Goal: Transaction & Acquisition: Purchase product/service

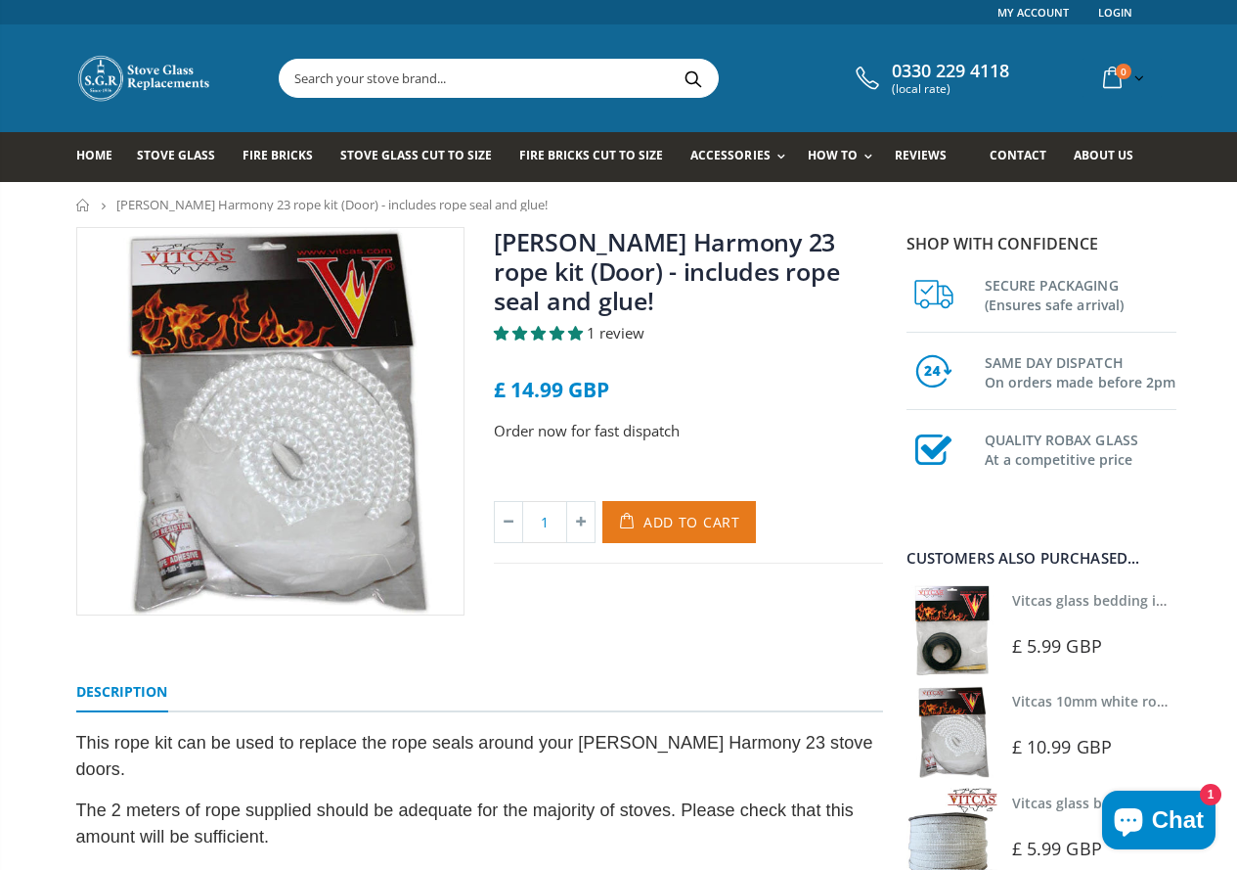
click at [687, 522] on span "Add to Cart" at bounding box center [692, 522] width 97 height 19
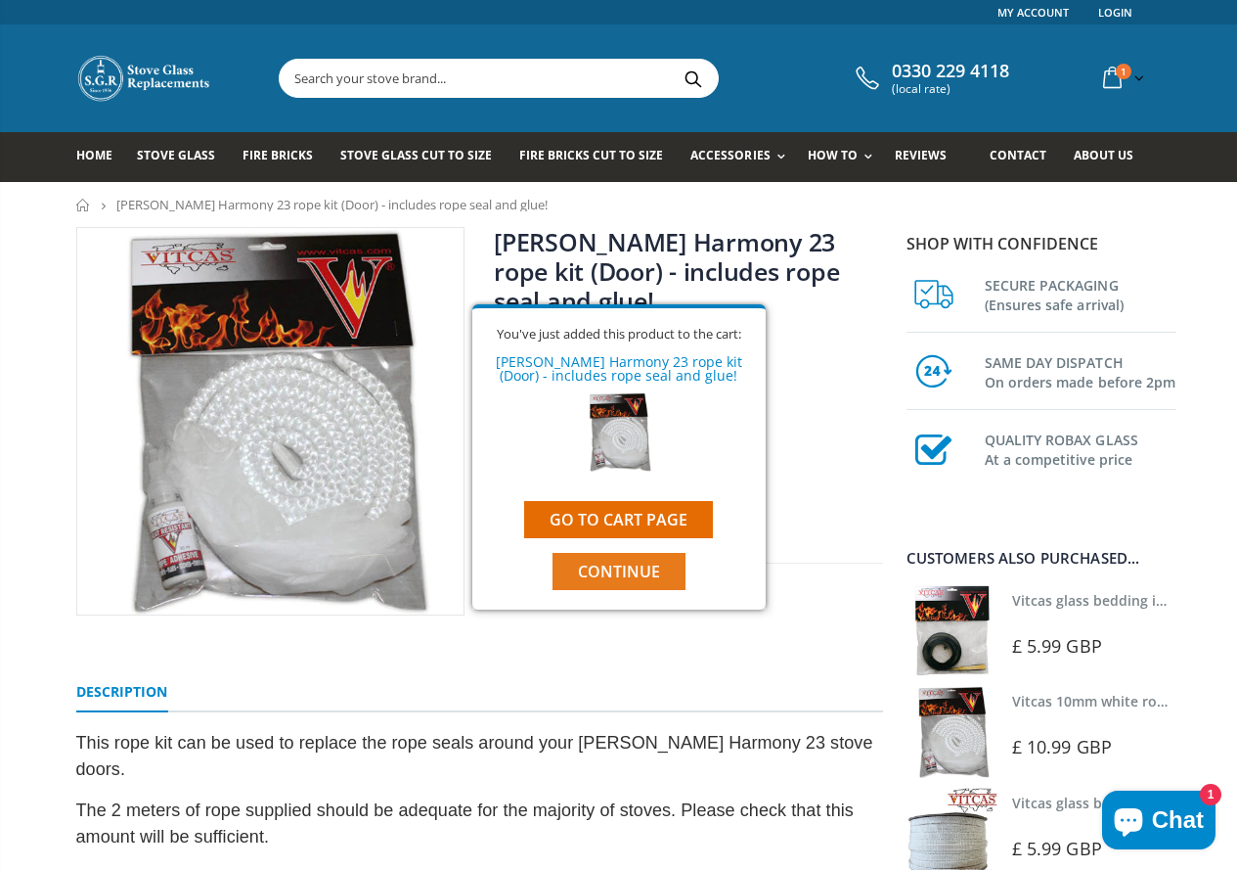
click at [634, 562] on span "Continue" at bounding box center [619, 571] width 82 height 22
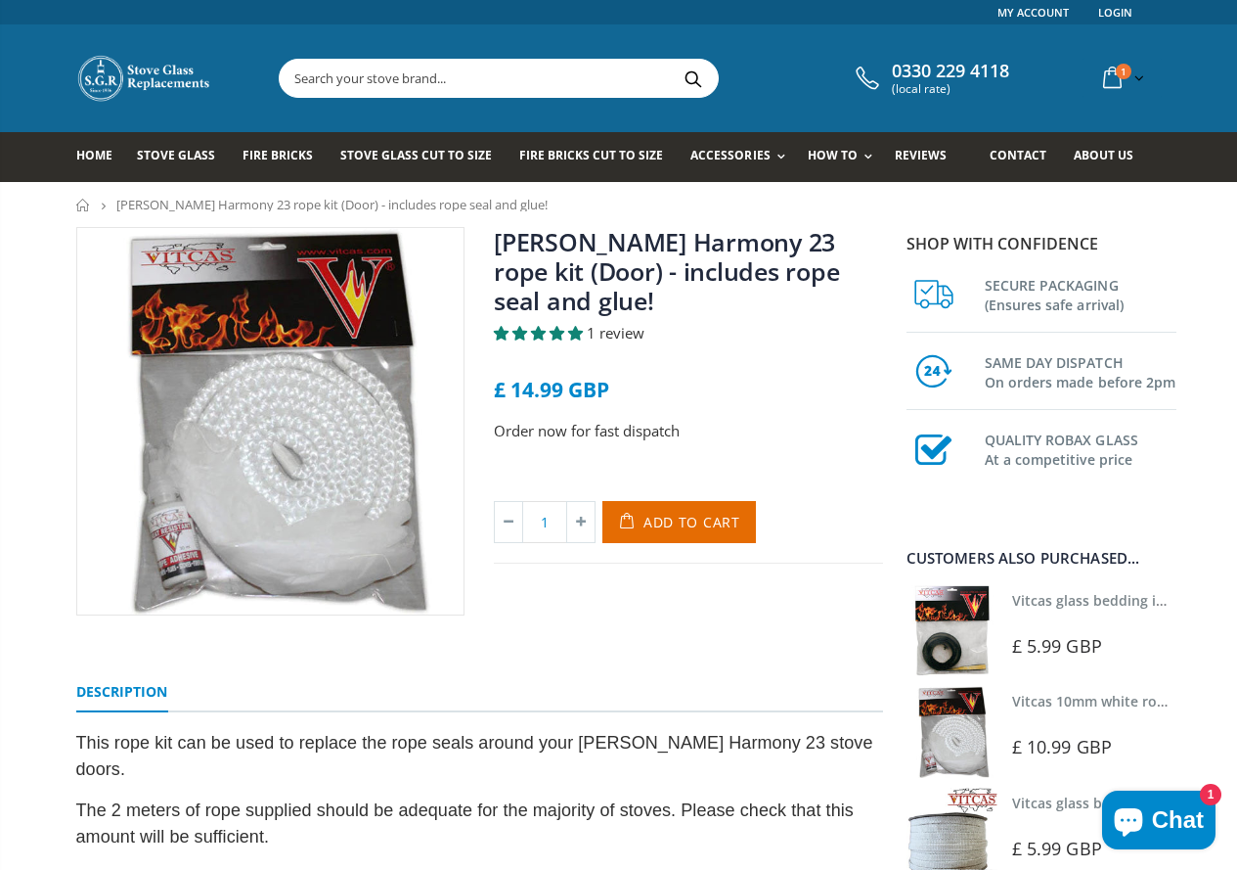
click at [490, 76] on input "text" at bounding box center [608, 78] width 657 height 37
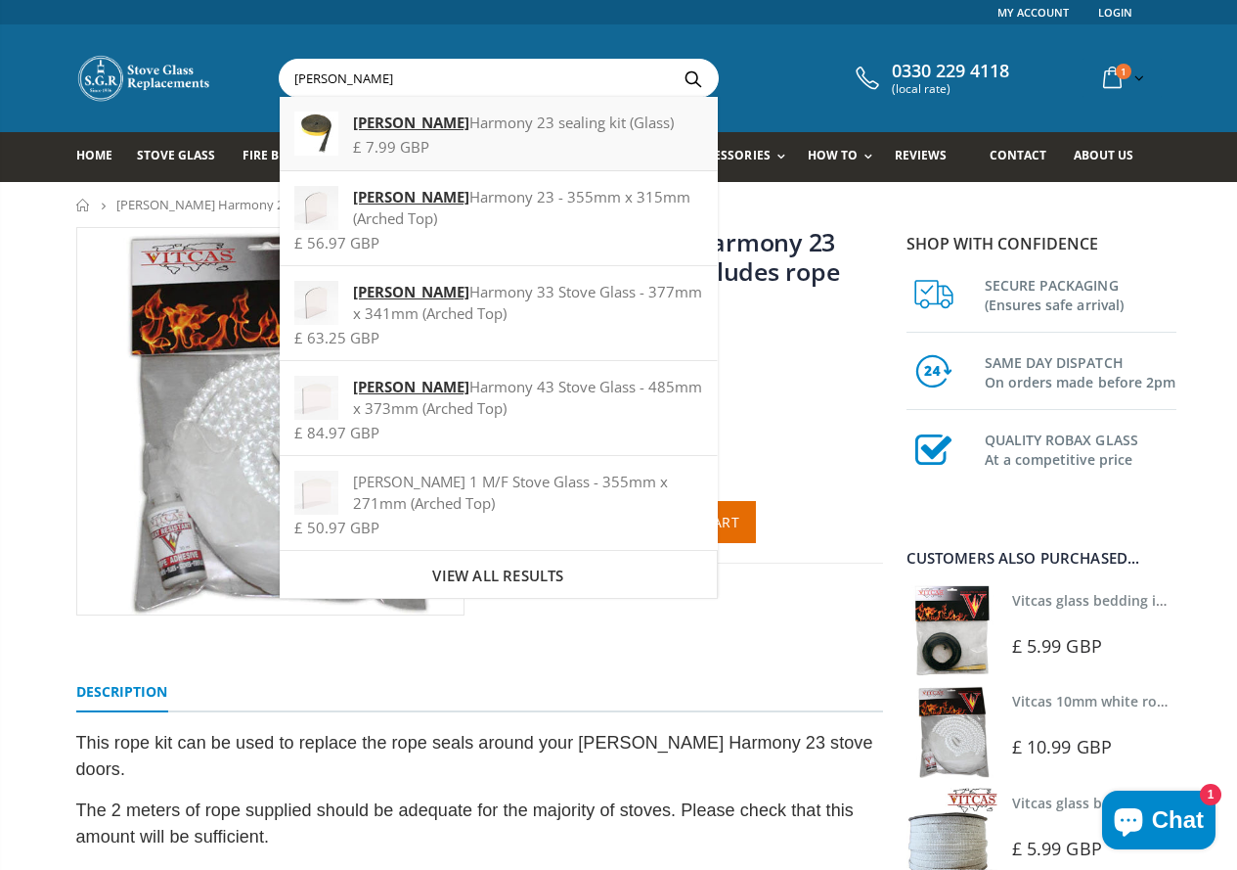
type input "[PERSON_NAME]"
click at [418, 123] on strong "[PERSON_NAME]" at bounding box center [411, 122] width 116 height 20
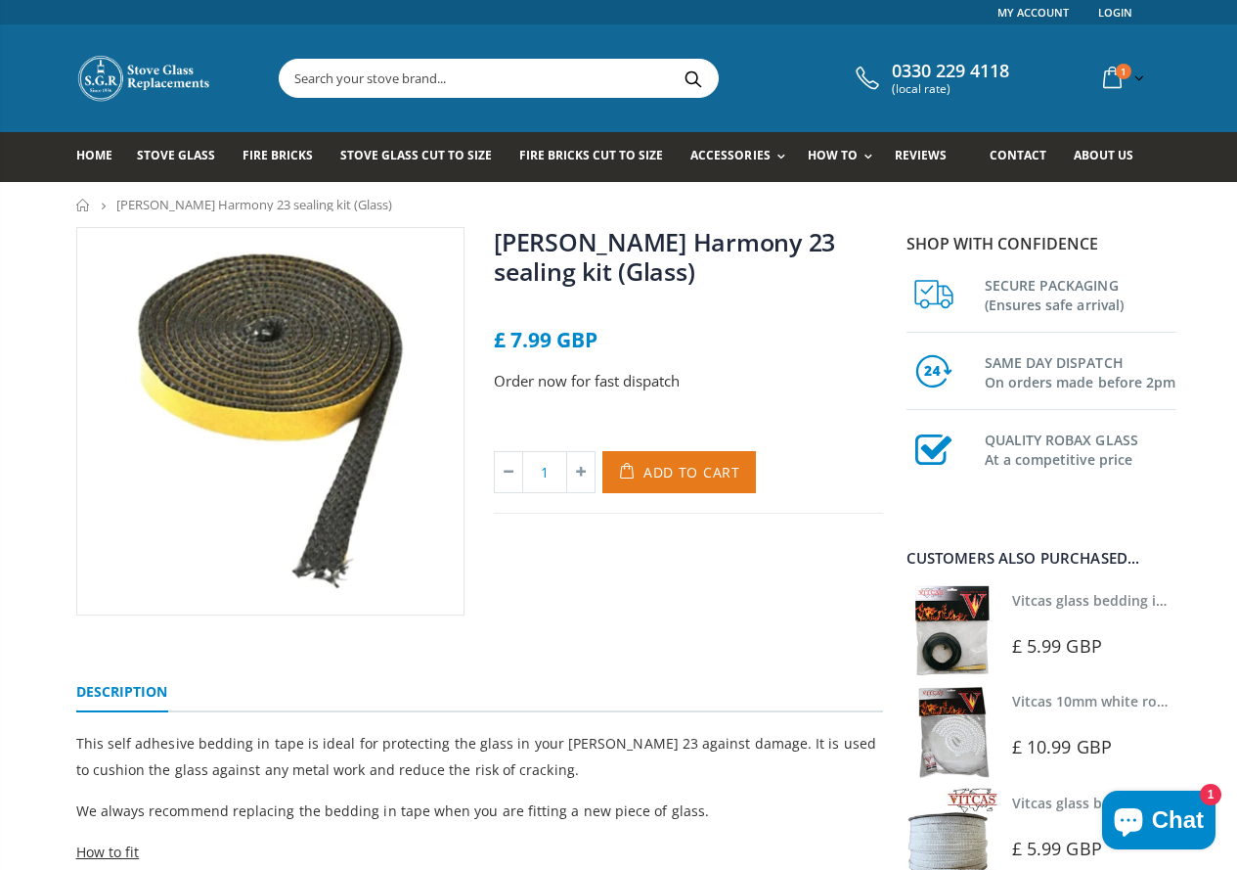
click at [692, 471] on span "Add to Cart" at bounding box center [692, 472] width 97 height 19
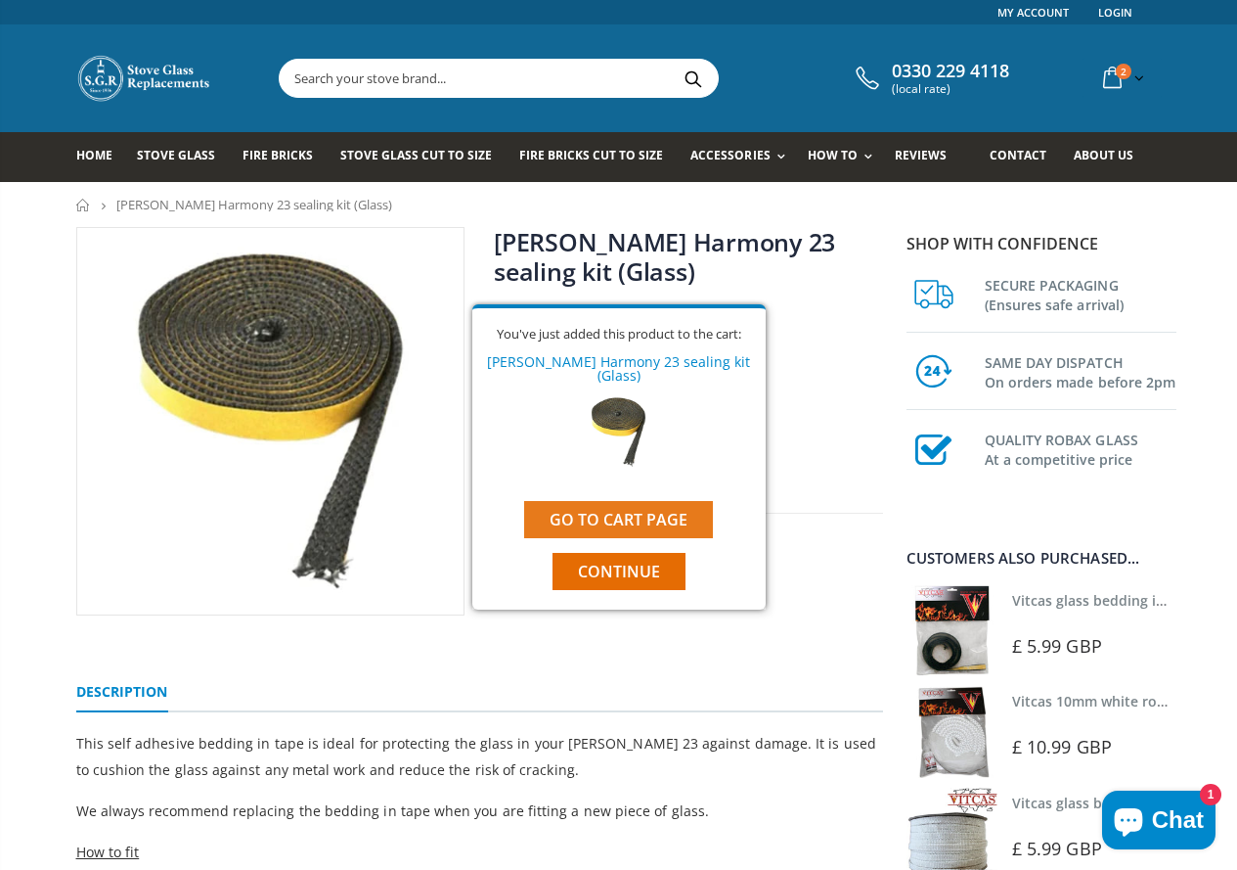
click at [655, 518] on link "Go to cart page" at bounding box center [618, 519] width 189 height 37
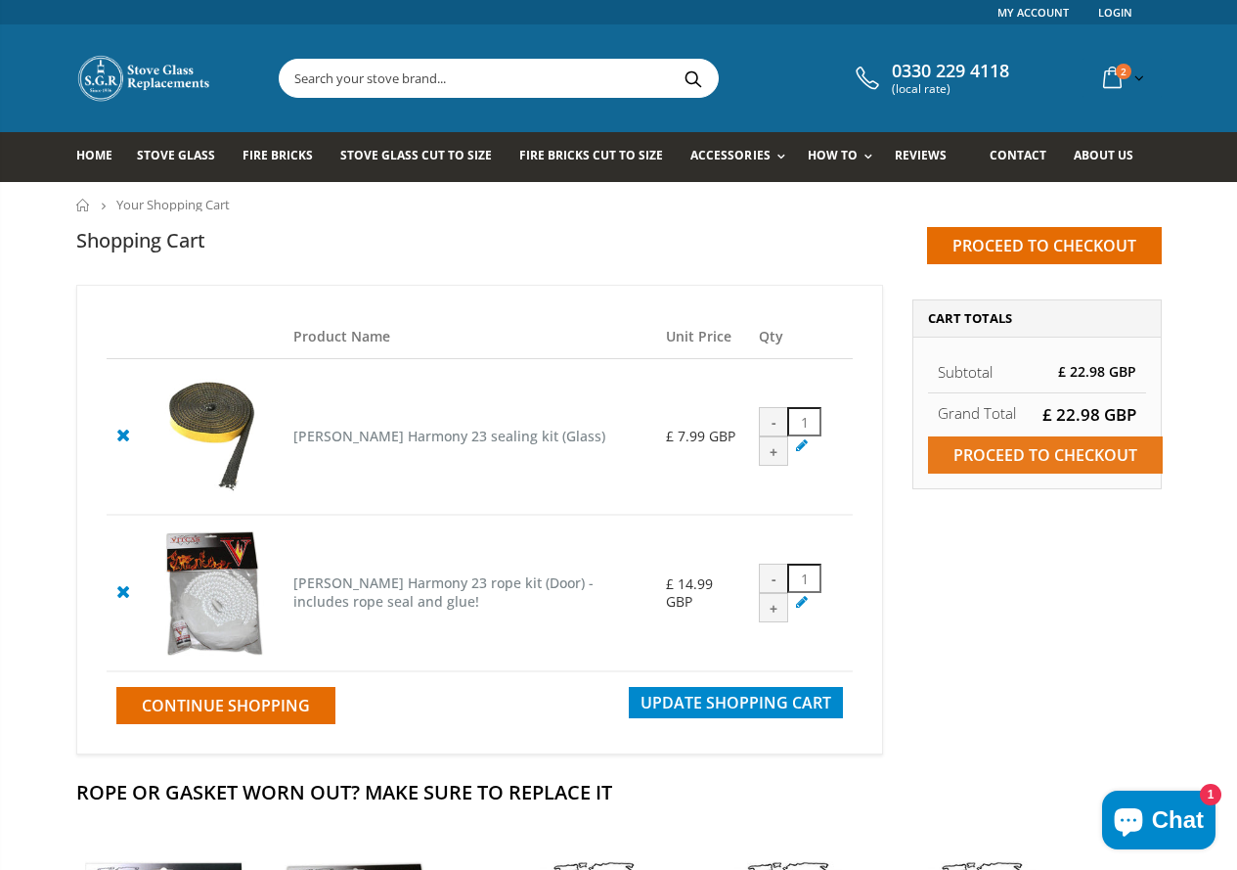
click at [1083, 455] on input "Proceed to checkout" at bounding box center [1045, 454] width 235 height 37
